Goal: Task Accomplishment & Management: Use online tool/utility

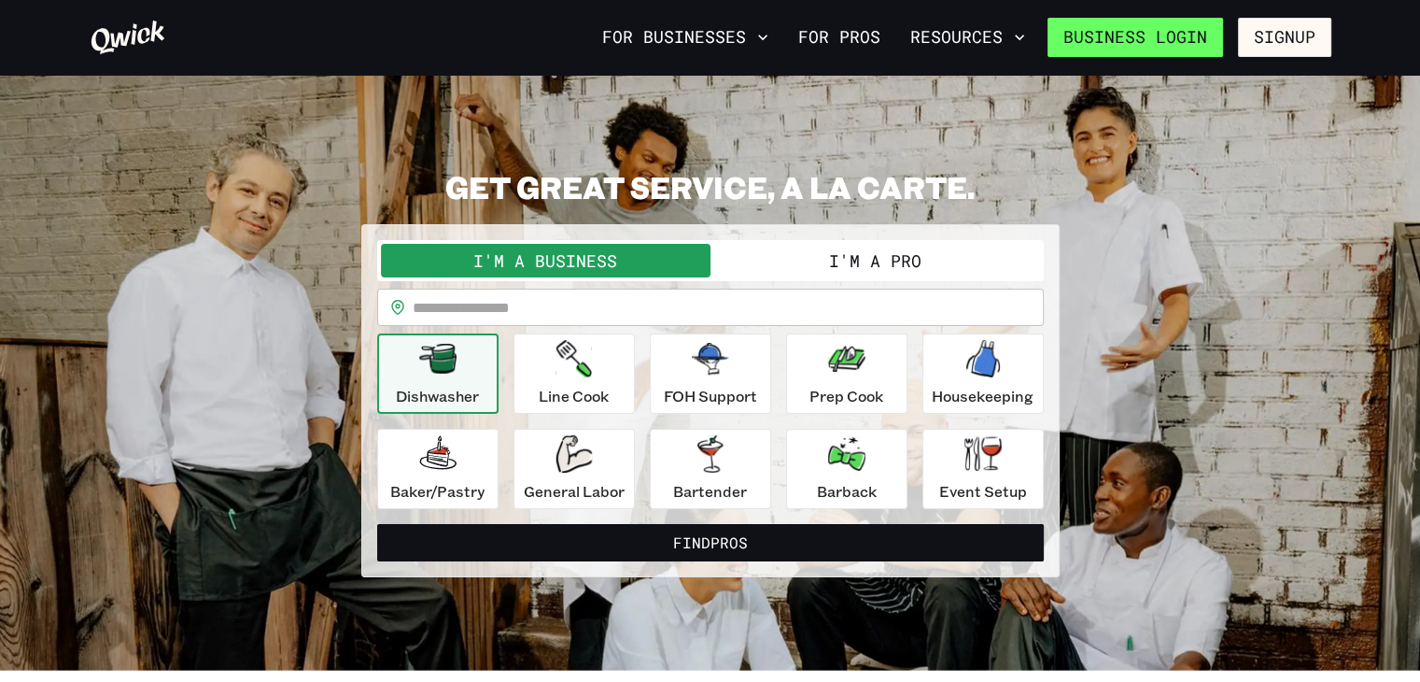
click at [1192, 38] on link "Business Login" at bounding box center [1136, 37] width 176 height 39
click at [930, 251] on button "I'm a Pro" at bounding box center [876, 261] width 330 height 34
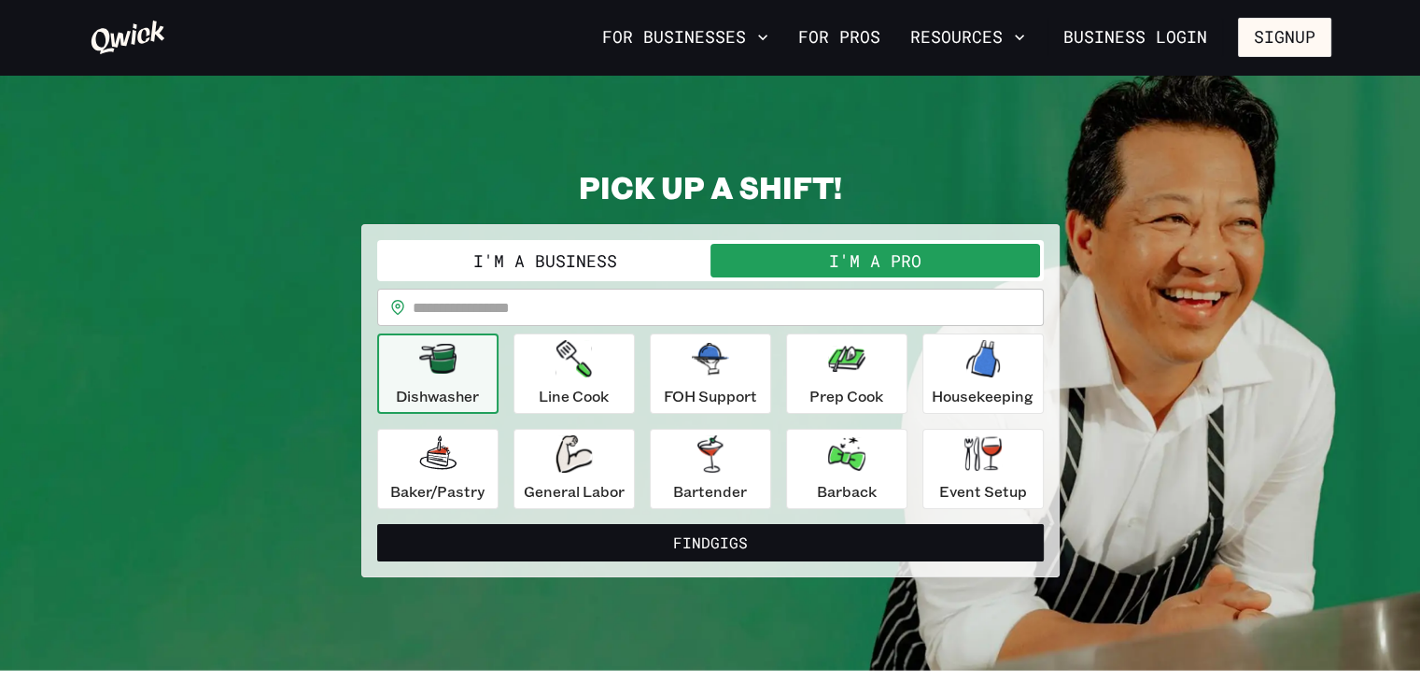
click at [896, 262] on button "I'm a Pro" at bounding box center [876, 261] width 330 height 34
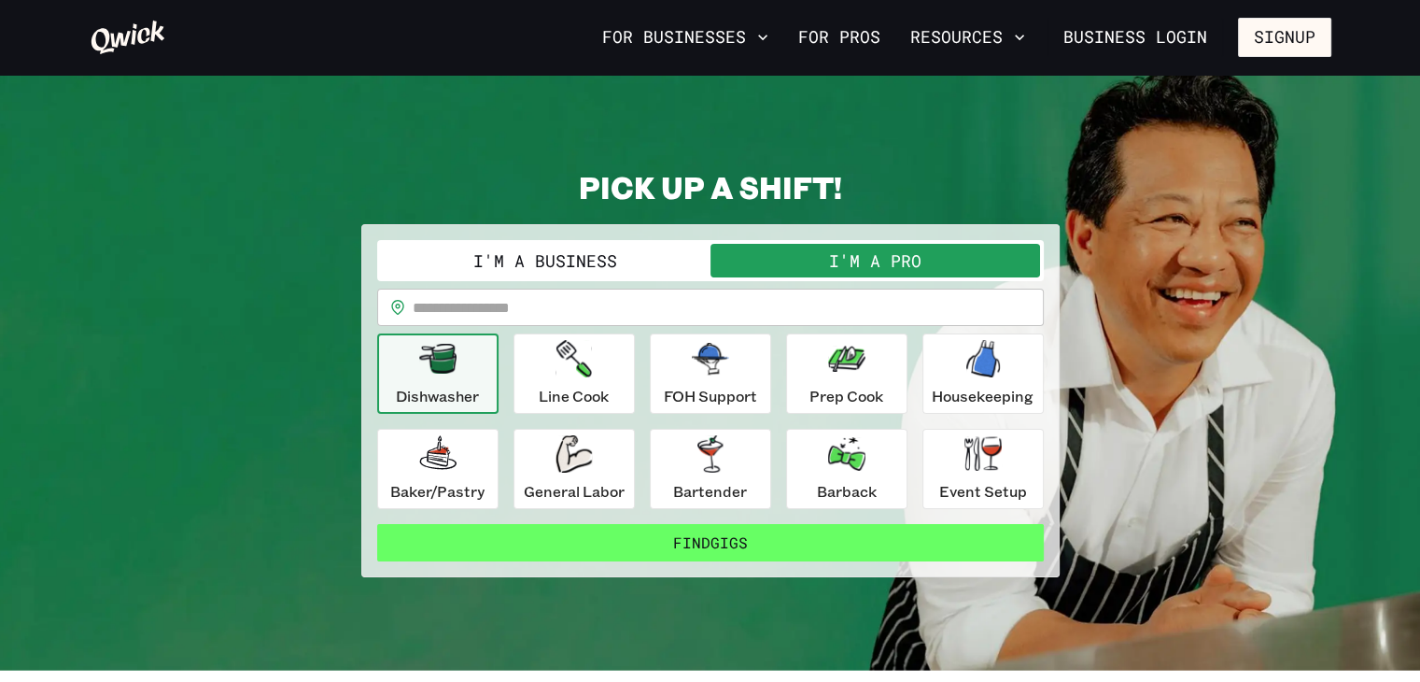
click at [779, 546] on button "Find Gigs" at bounding box center [710, 542] width 667 height 37
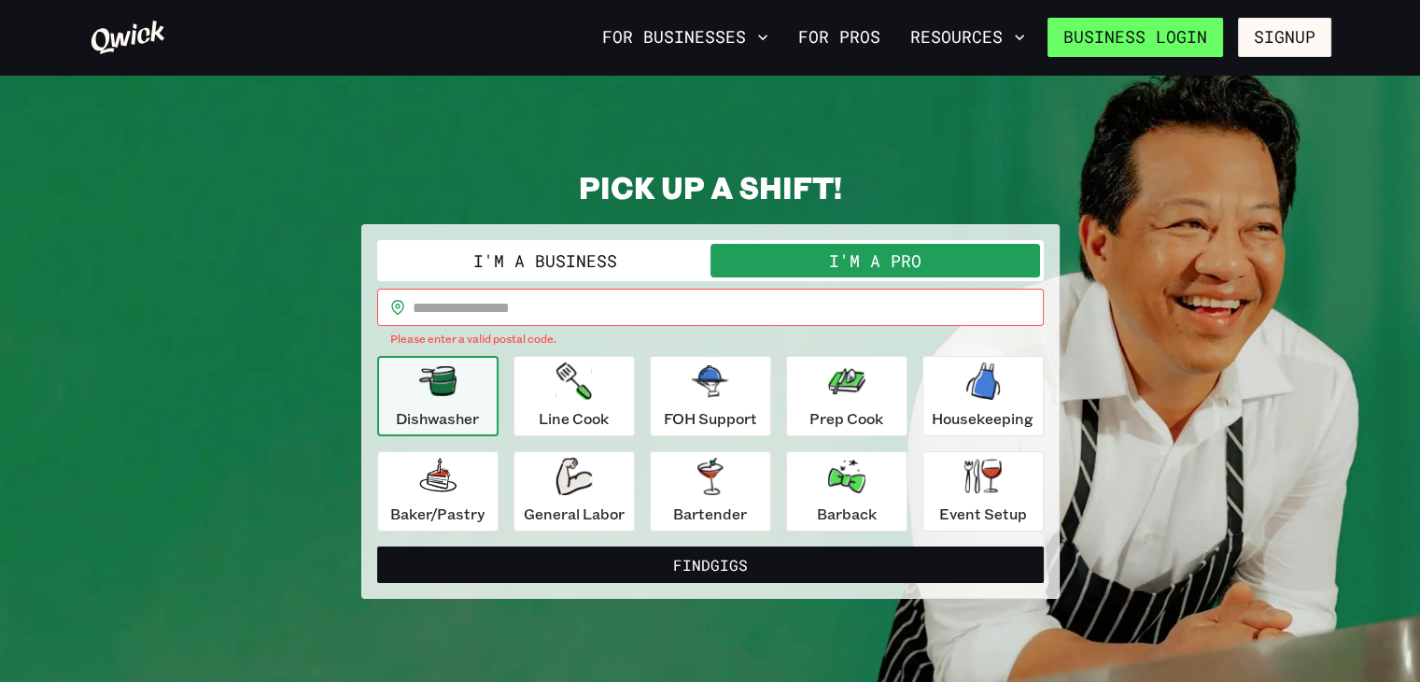
click at [1160, 38] on link "Business Login" at bounding box center [1136, 37] width 176 height 39
